Goal: Task Accomplishment & Management: Complete application form

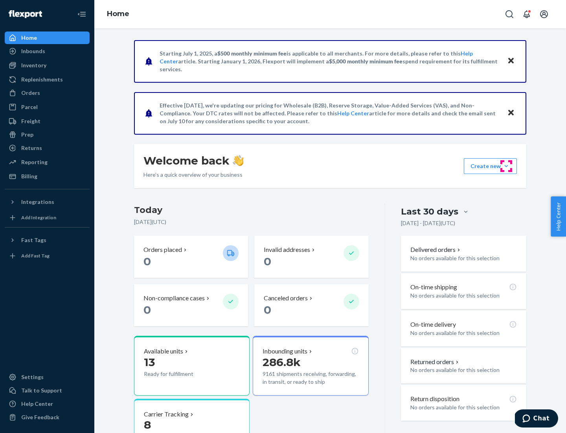
click at [507, 166] on button "Create new Create new inbound Create new order Create new product" at bounding box center [490, 166] width 53 height 16
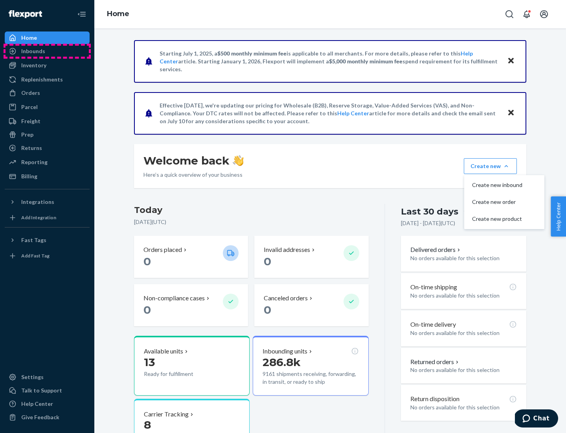
click at [47, 51] on div "Inbounds" at bounding box center [47, 51] width 83 height 11
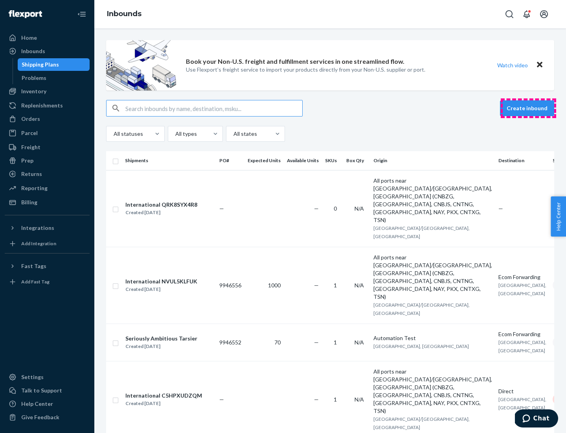
click at [529, 108] on button "Create inbound" at bounding box center [527, 108] width 54 height 16
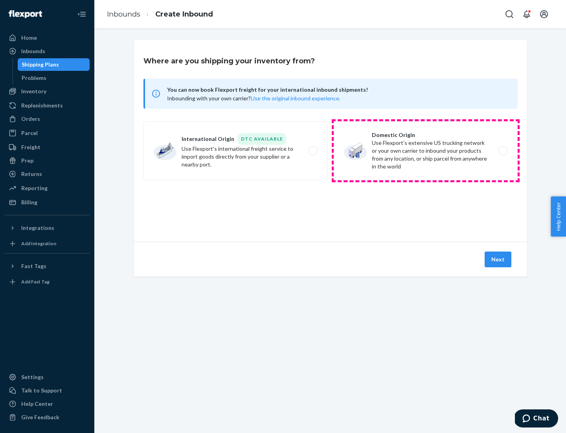
click at [426, 151] on label "Domestic Origin Use Flexport’s extensive US trucking network or your own carrie…" at bounding box center [426, 150] width 184 height 59
click at [503, 151] on input "Domestic Origin Use Flexport’s extensive US trucking network or your own carrie…" at bounding box center [505, 150] width 5 height 5
radio input "true"
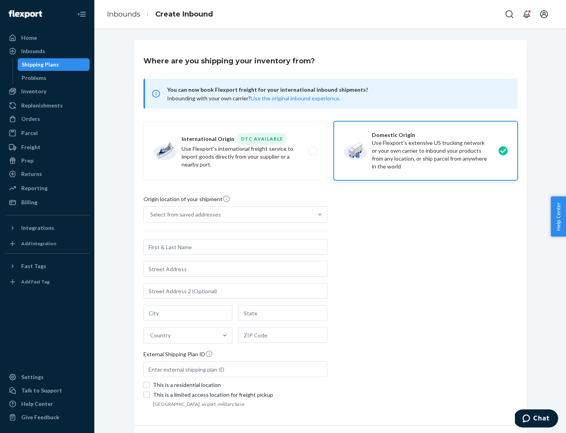
click at [184, 214] on div "Select from saved addresses" at bounding box center [185, 214] width 71 height 8
click at [151, 214] on input "Select from saved addresses" at bounding box center [150, 214] width 1 height 8
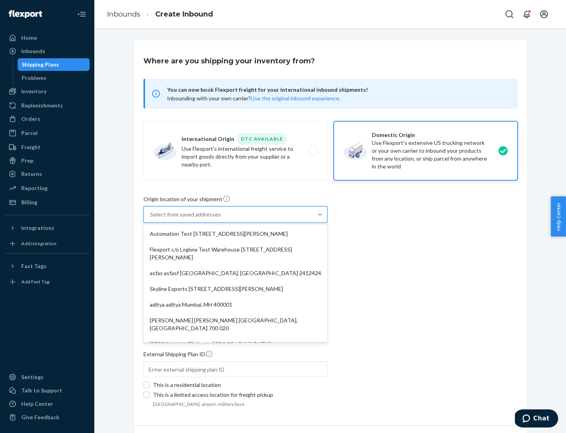
scroll to position [3, 0]
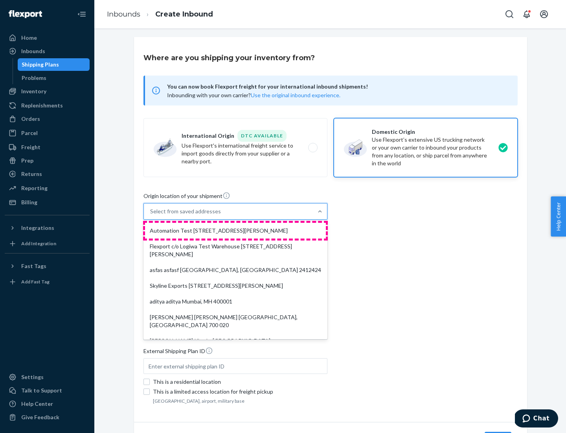
click at [236, 231] on div "Automation Test [STREET_ADDRESS][PERSON_NAME]" at bounding box center [235, 231] width 181 height 16
click at [151, 215] on input "option Automation Test [STREET_ADDRESS][PERSON_NAME]. 9 results available. Use …" at bounding box center [150, 211] width 1 height 8
type input "Automation Test"
type input "9th Floor"
type input "[GEOGRAPHIC_DATA]"
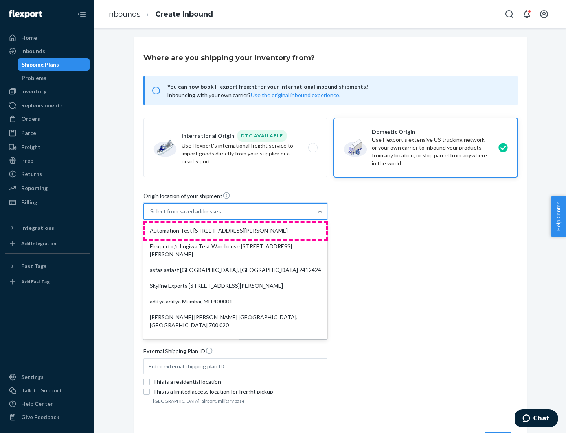
type input "CA"
type input "94104"
type input "[STREET_ADDRESS][PERSON_NAME]"
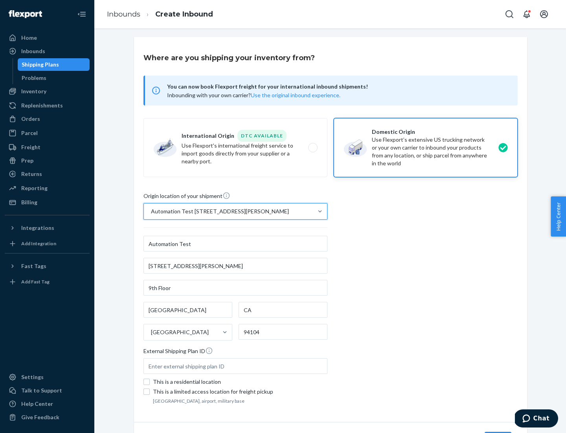
scroll to position [46, 0]
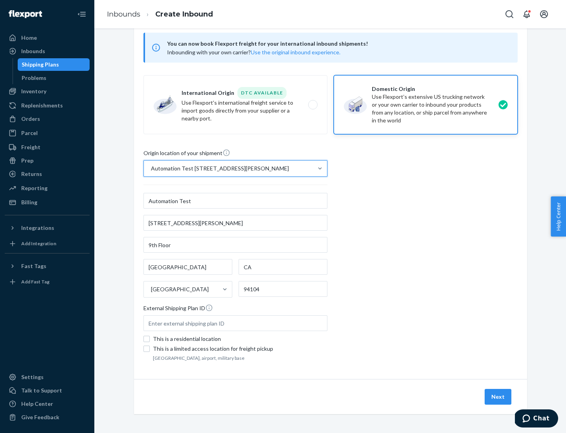
click at [499, 397] on button "Next" at bounding box center [498, 397] width 27 height 16
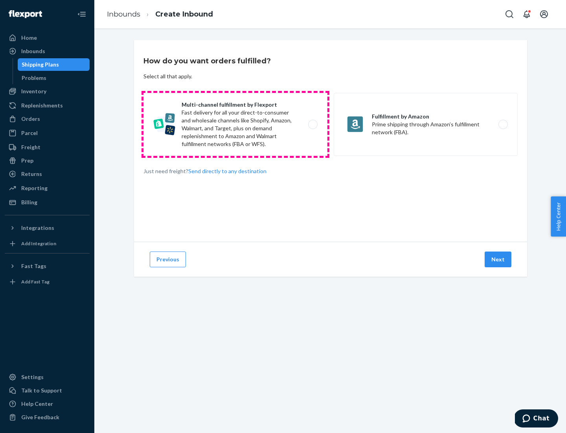
click at [236, 124] on label "Multi-channel fulfillment by Flexport Fast delivery for all your direct-to-cons…" at bounding box center [236, 124] width 184 height 63
click at [313, 124] on input "Multi-channel fulfillment by Flexport Fast delivery for all your direct-to-cons…" at bounding box center [315, 124] width 5 height 5
radio input "true"
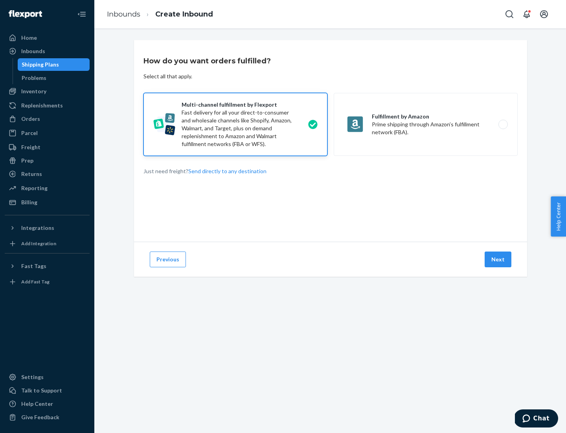
click at [499, 259] on button "Next" at bounding box center [498, 259] width 27 height 16
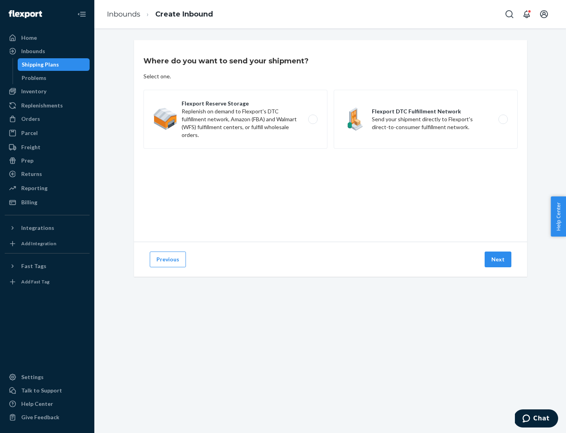
click at [426, 119] on label "Flexport DTC Fulfillment Network Send your shipment directly to Flexport's dire…" at bounding box center [426, 119] width 184 height 59
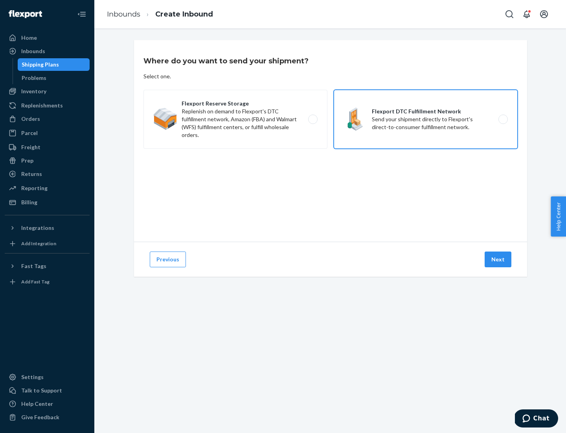
click at [503, 119] on input "Flexport DTC Fulfillment Network Send your shipment directly to Flexport's dire…" at bounding box center [505, 119] width 5 height 5
radio input "true"
click at [499, 259] on button "Next" at bounding box center [498, 259] width 27 height 16
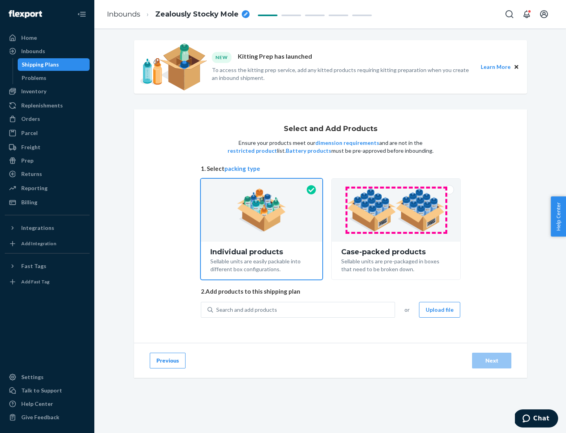
click at [397, 210] on img at bounding box center [396, 209] width 98 height 43
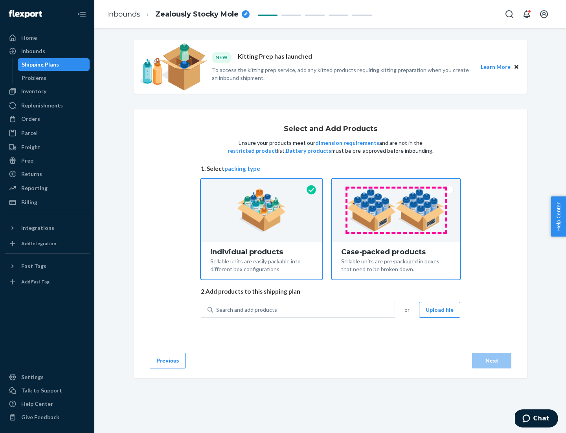
click at [397, 184] on input "Case-packed products Sellable units are pre-packaged in boxes that need to be b…" at bounding box center [396, 181] width 5 height 5
radio input "true"
radio input "false"
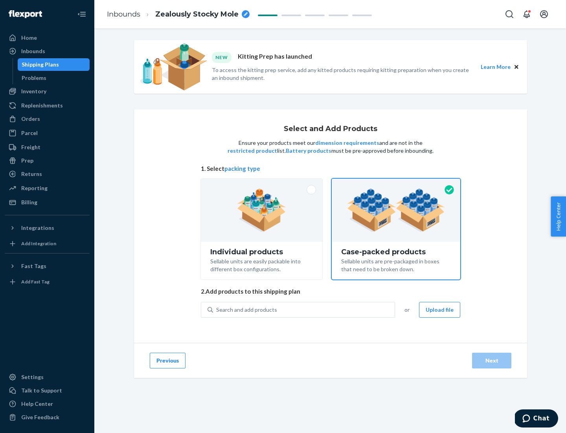
click at [304, 309] on div "Search and add products" at bounding box center [304, 309] width 182 height 14
click at [217, 309] on input "Search and add products" at bounding box center [216, 310] width 1 height 8
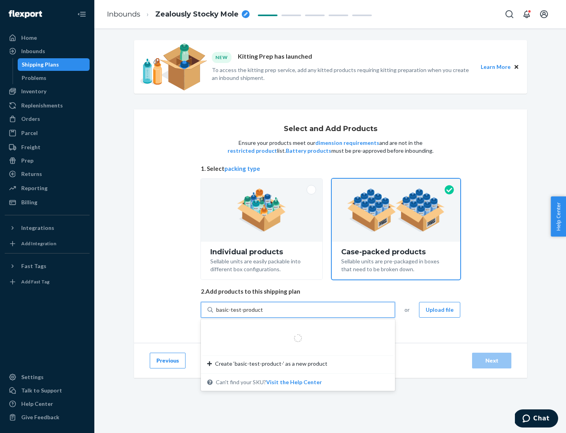
type input "basic-test-product-1"
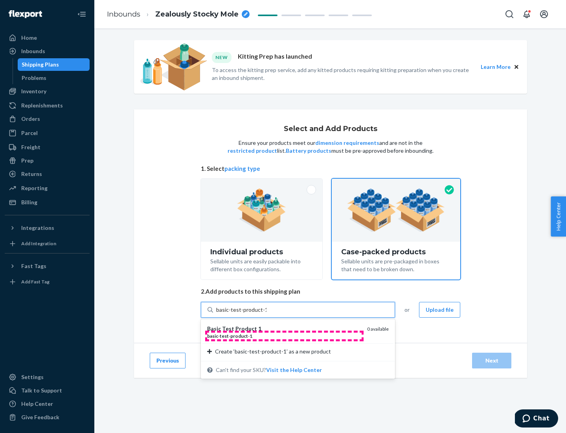
click at [284, 336] on div "basic - test - product - 1" at bounding box center [284, 335] width 154 height 7
click at [267, 314] on input "basic-test-product-1" at bounding box center [241, 310] width 50 height 8
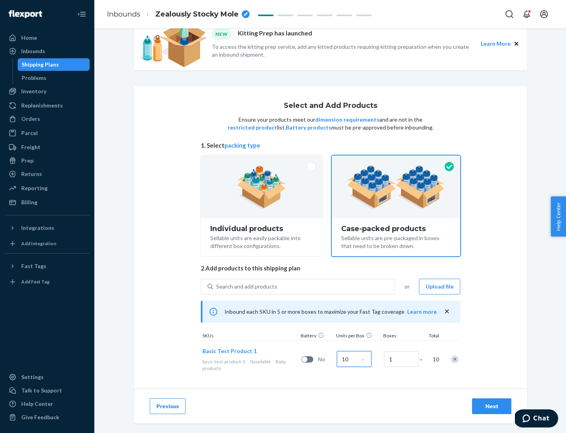
scroll to position [28, 0]
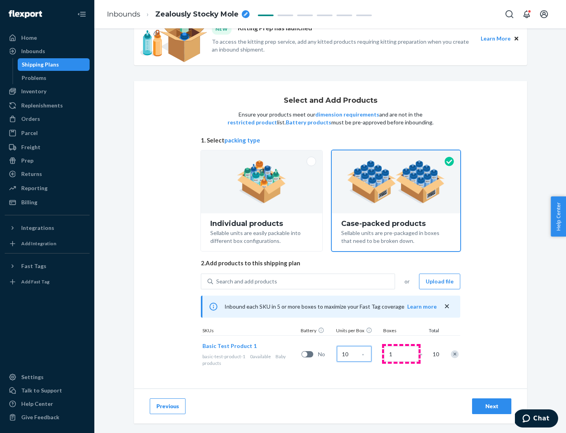
type input "10"
type input "7"
click at [492, 406] on div "Next" at bounding box center [492, 406] width 26 height 8
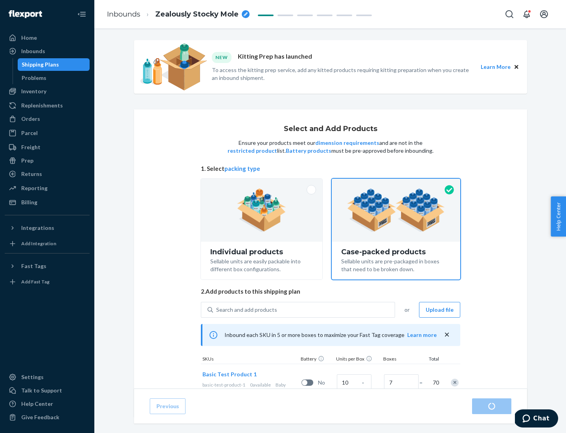
radio input "true"
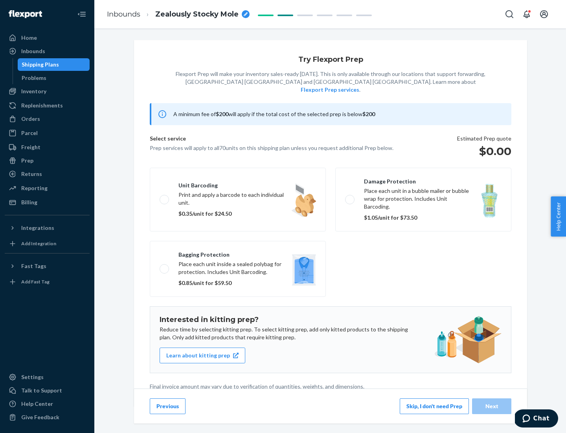
scroll to position [2, 0]
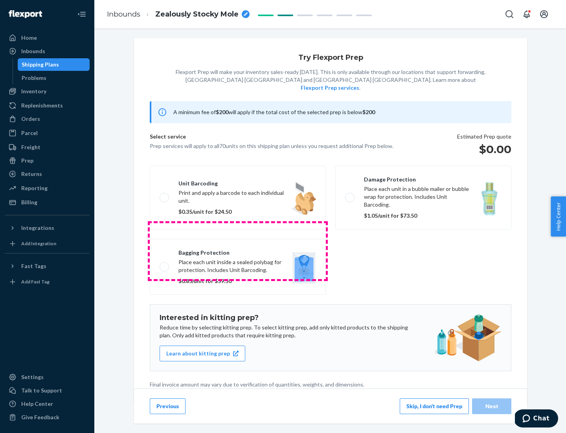
click at [238, 251] on label "Bagging protection Place each unit inside a sealed polybag for protection. Incl…" at bounding box center [238, 267] width 176 height 56
click at [165, 264] on input "Bagging protection Place each unit inside a sealed polybag for protection. Incl…" at bounding box center [162, 266] width 5 height 5
checkbox input "true"
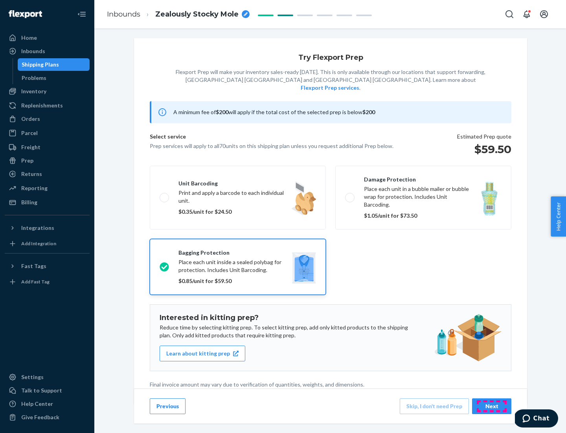
click at [492, 406] on div "Next" at bounding box center [492, 406] width 26 height 8
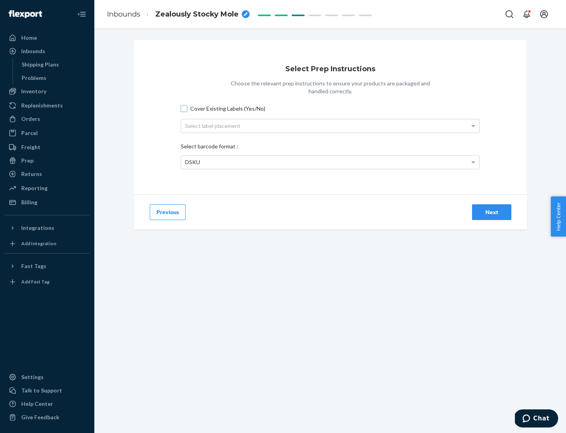
click at [184, 108] on input "Cover Existing Labels (Yes/No)" at bounding box center [184, 108] width 6 height 6
checkbox input "true"
click at [330, 125] on div "Select label placement" at bounding box center [330, 125] width 298 height 13
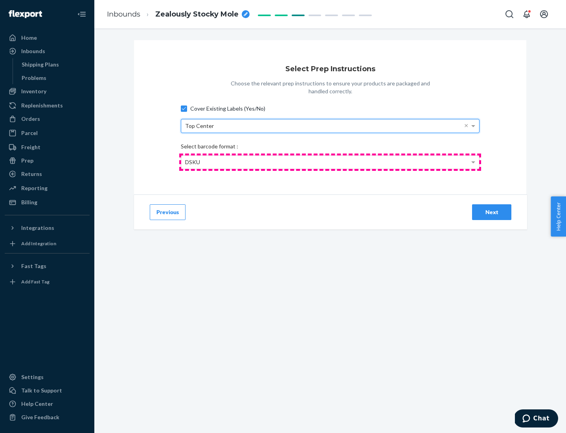
click at [330, 162] on div "DSKU" at bounding box center [330, 161] width 298 height 13
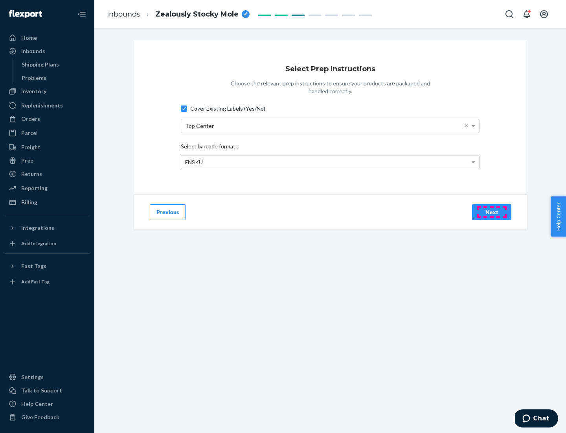
click at [492, 212] on div "Next" at bounding box center [492, 212] width 26 height 8
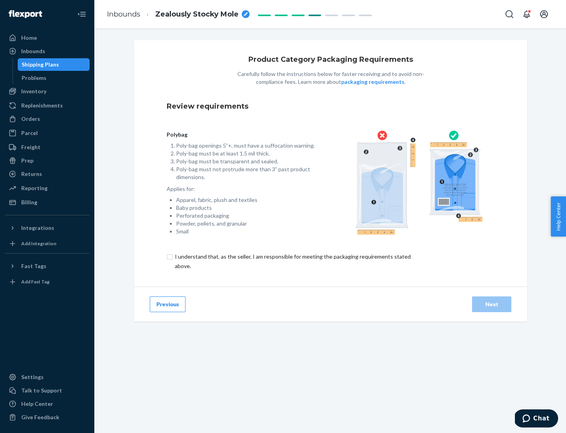
click at [292, 261] on input "checkbox" at bounding box center [298, 261] width 262 height 19
checkbox input "true"
click at [492, 304] on div "Next" at bounding box center [492, 304] width 26 height 8
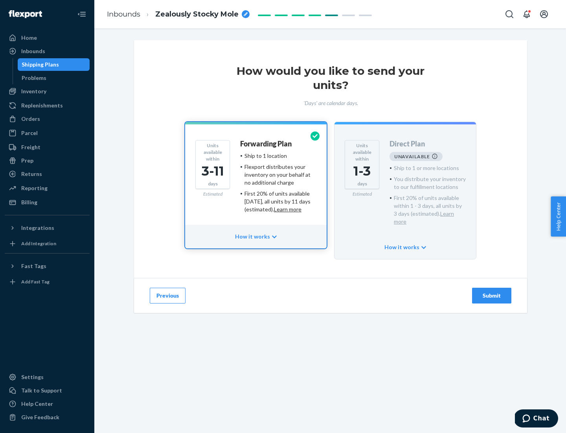
click at [267, 144] on h4 "Forwarding Plan" at bounding box center [266, 144] width 52 height 8
click at [492, 291] on div "Submit" at bounding box center [492, 295] width 26 height 8
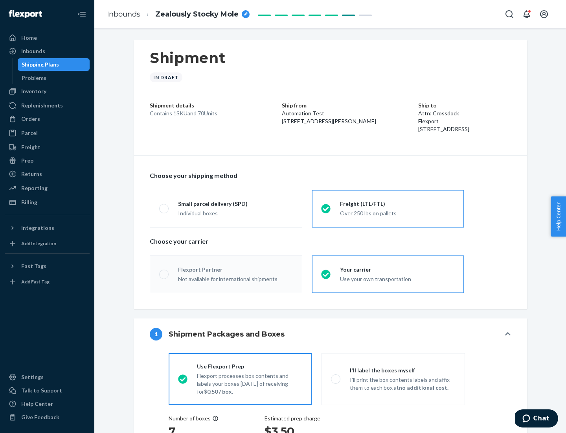
radio input "true"
radio input "false"
radio input "true"
radio input "false"
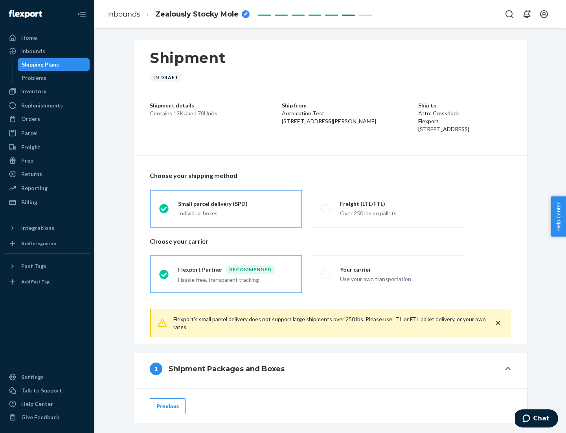
click at [236, 213] on div "Individual boxes" at bounding box center [235, 213] width 115 height 8
click at [164, 211] on input "Small parcel delivery (SPD) Individual boxes" at bounding box center [161, 208] width 5 height 5
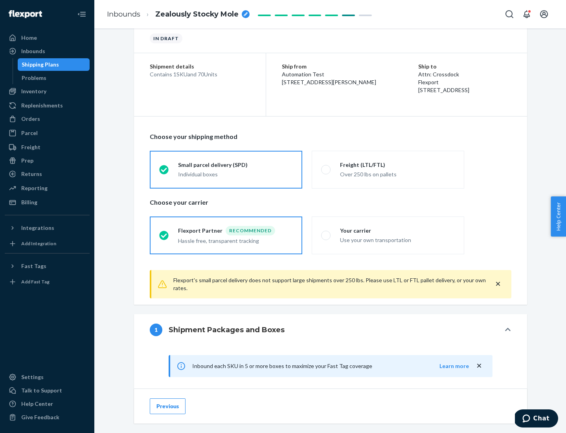
click at [236, 230] on div "Recommended" at bounding box center [251, 230] width 50 height 9
click at [164, 232] on input "Flexport Partner Recommended Hassle free, transparent tracking" at bounding box center [161, 234] width 5 height 5
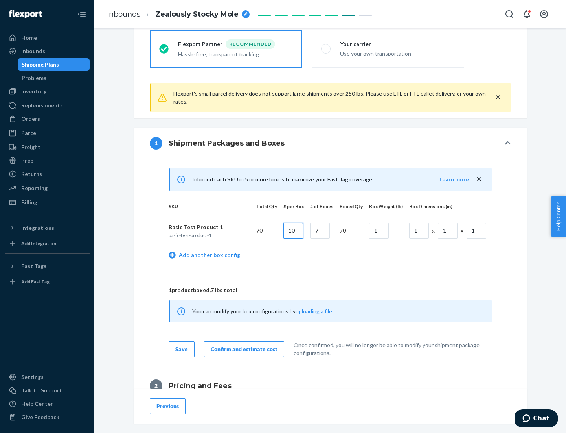
type input "10"
type input "7"
type input "1"
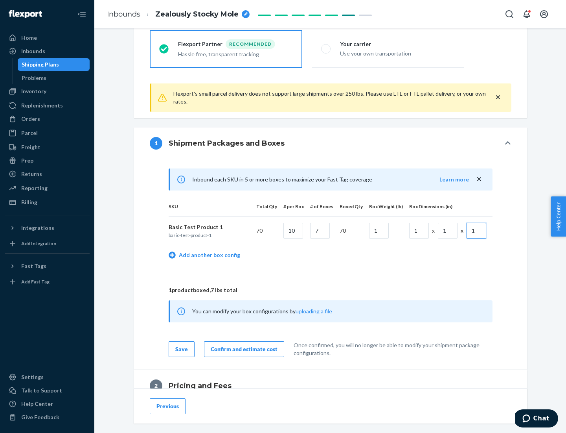
scroll to position [344, 0]
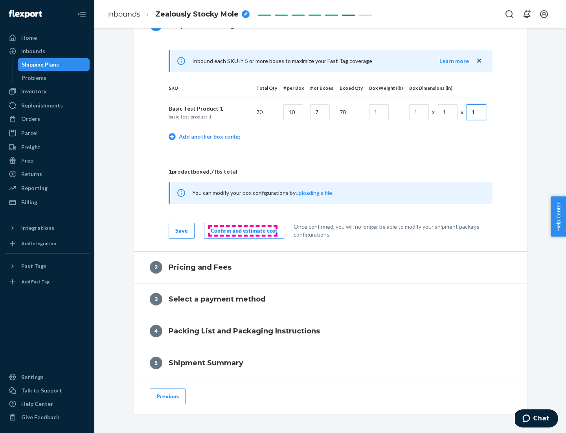
type input "1"
click at [243, 230] on div "Confirm and estimate cost" at bounding box center [244, 231] width 67 height 8
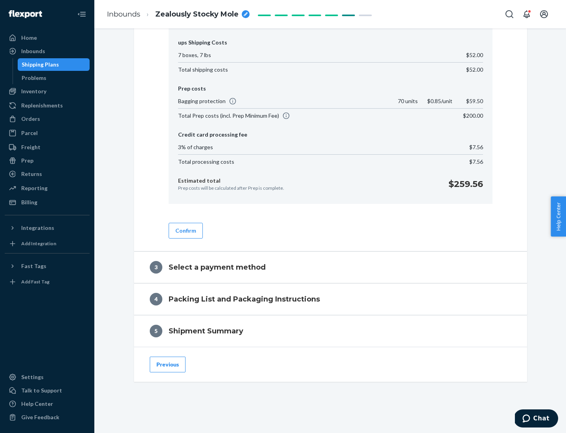
click at [185, 230] on button "Confirm" at bounding box center [186, 231] width 34 height 16
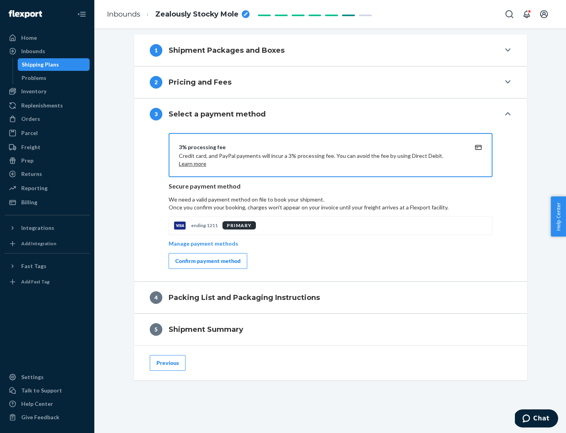
scroll to position [318, 0]
click at [207, 261] on div "Confirm payment method" at bounding box center [207, 261] width 65 height 8
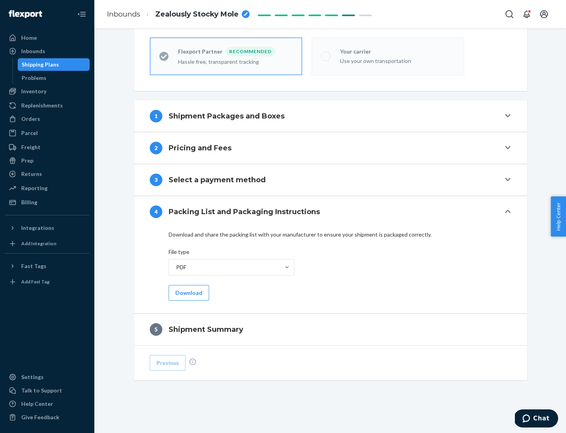
scroll to position [218, 0]
click at [188, 292] on button "Download" at bounding box center [189, 293] width 41 height 16
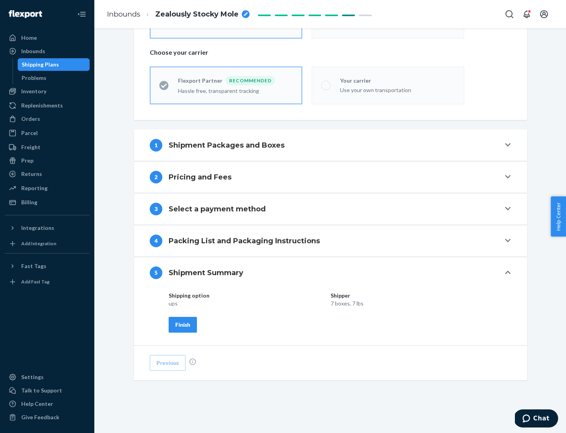
scroll to position [189, 0]
